Goal: Task Accomplishment & Management: Use online tool/utility

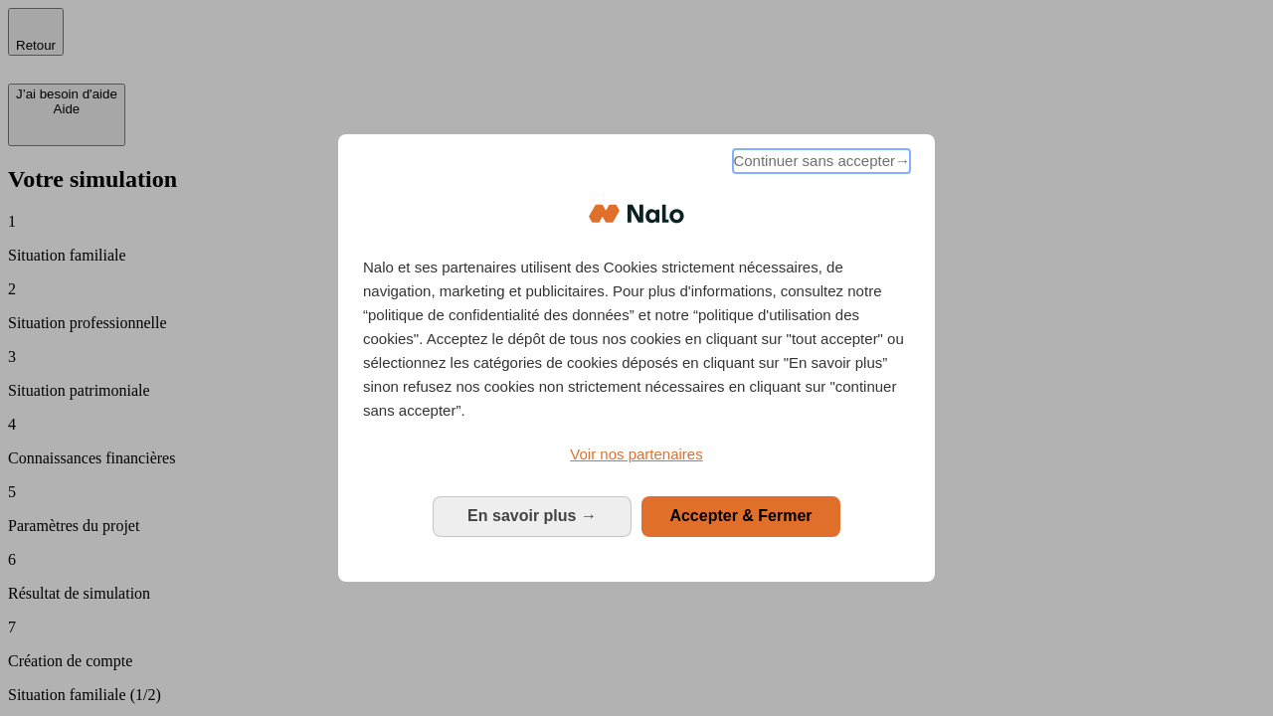
click at [820, 164] on span "Continuer sans accepter →" at bounding box center [821, 161] width 177 height 24
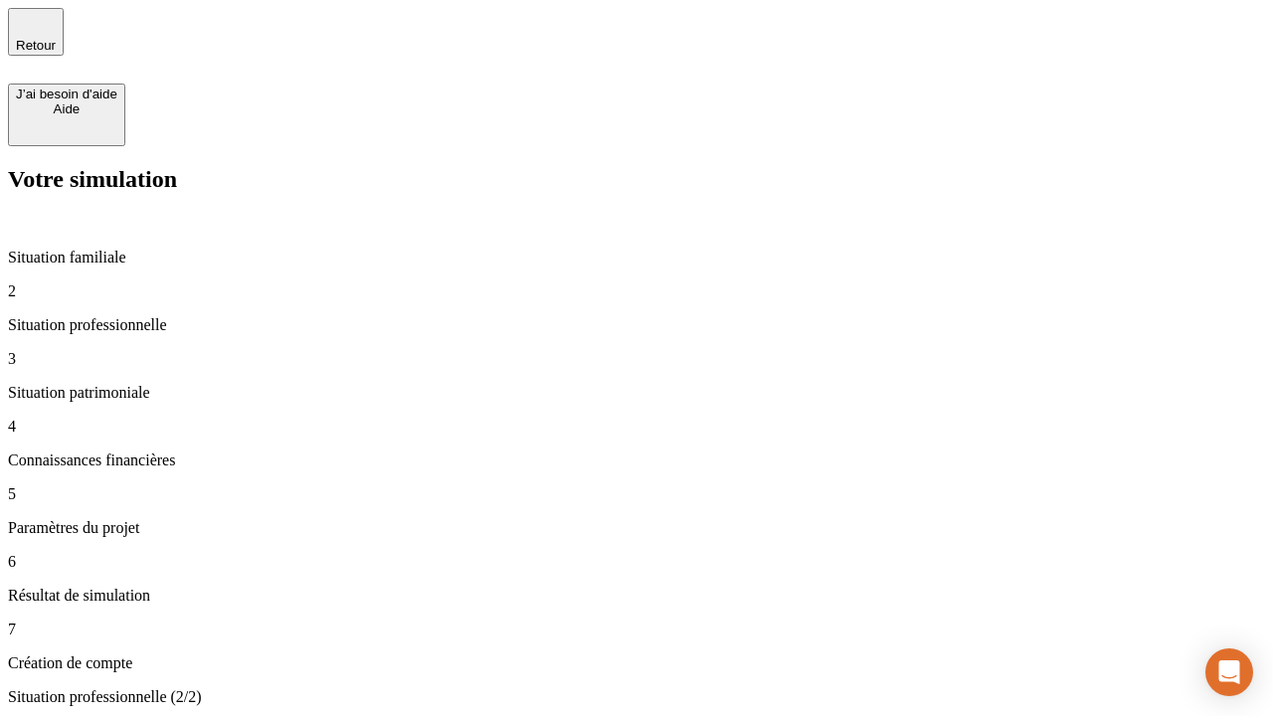
type input "30 000"
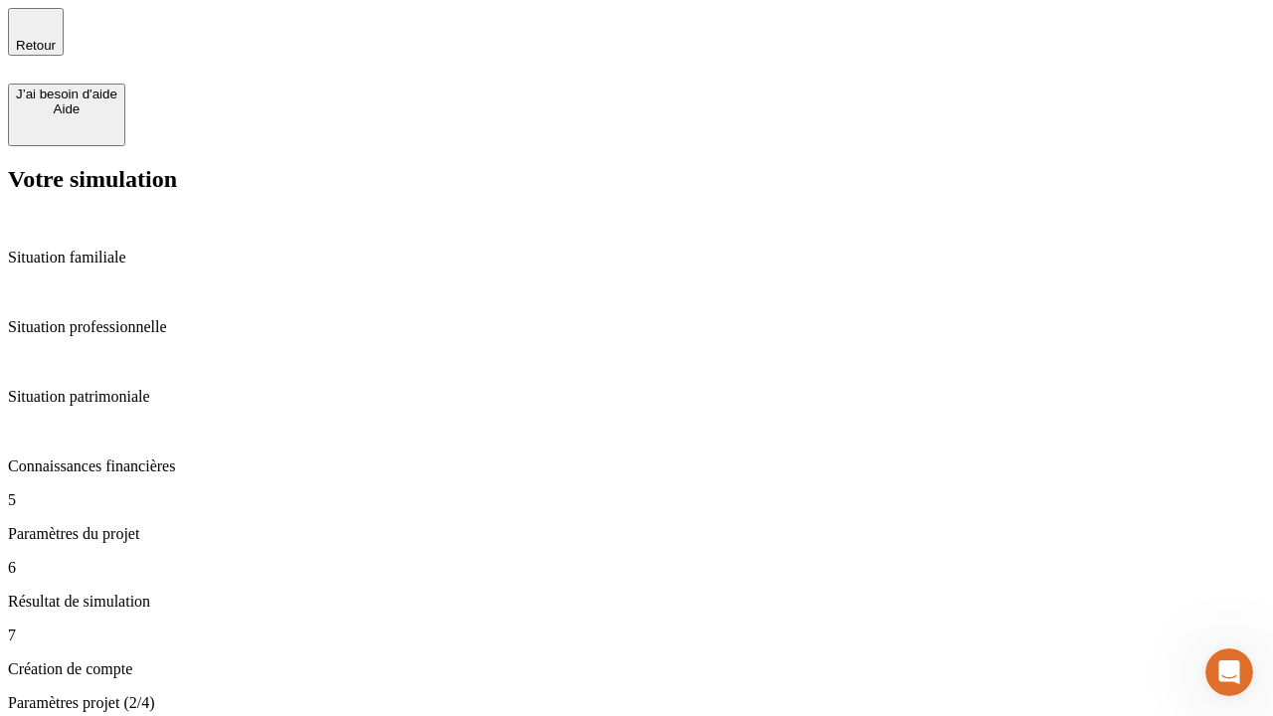
type input "25"
type input "64"
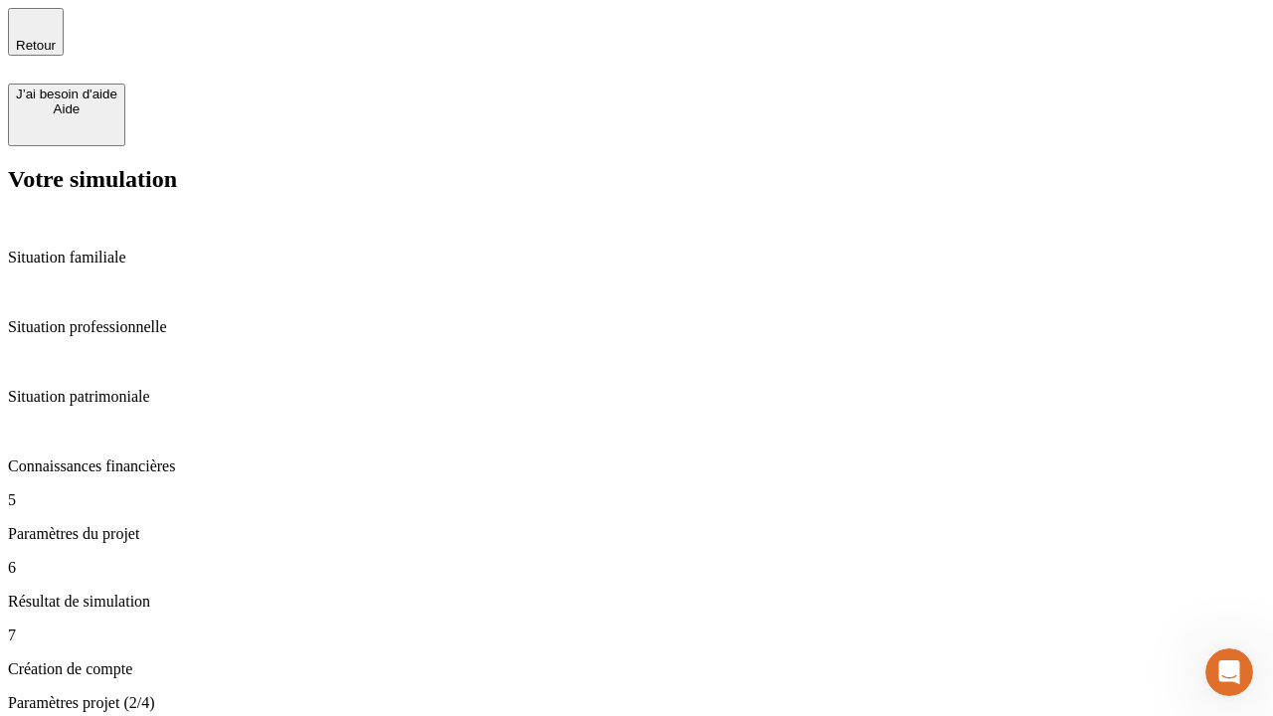
type input "1 000"
type input "640"
